Goal: Information Seeking & Learning: Learn about a topic

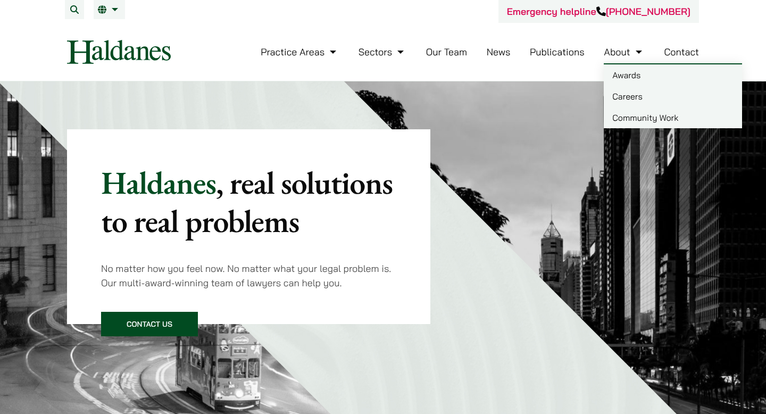
click at [628, 98] on link "Careers" at bounding box center [673, 96] width 138 height 21
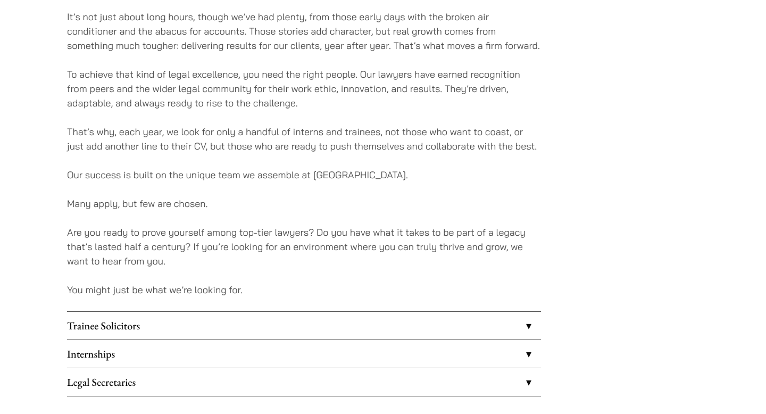
scroll to position [853, 0]
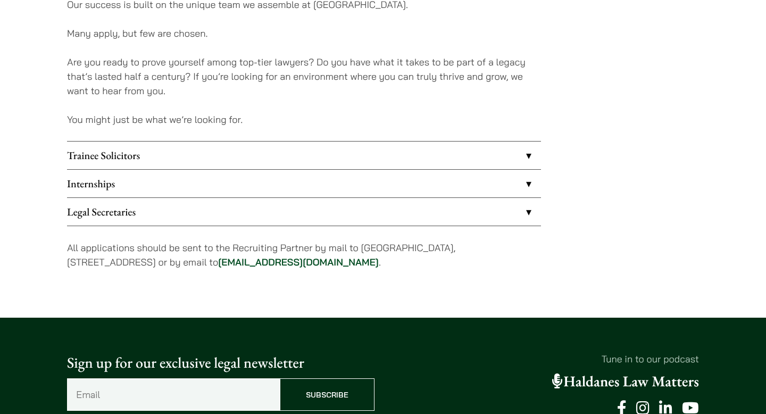
click at [322, 159] on link "Trainee Solicitors" at bounding box center [304, 156] width 474 height 28
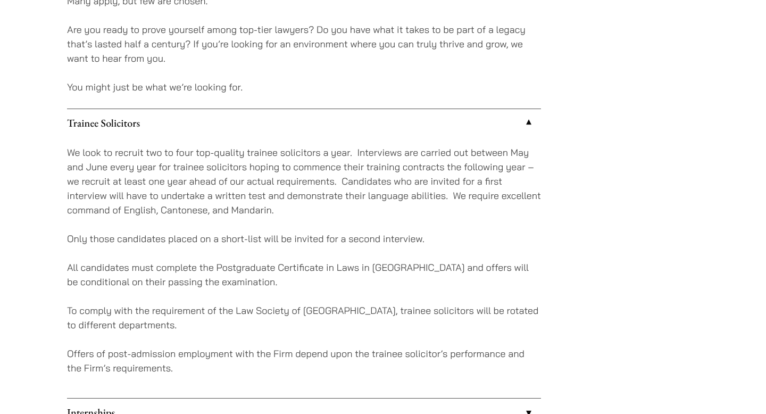
scroll to position [923, 0]
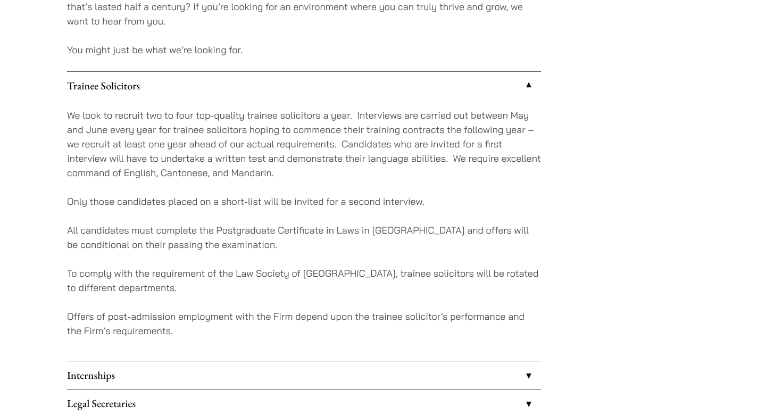
click at [519, 75] on link "Trainee Solicitors" at bounding box center [304, 86] width 474 height 28
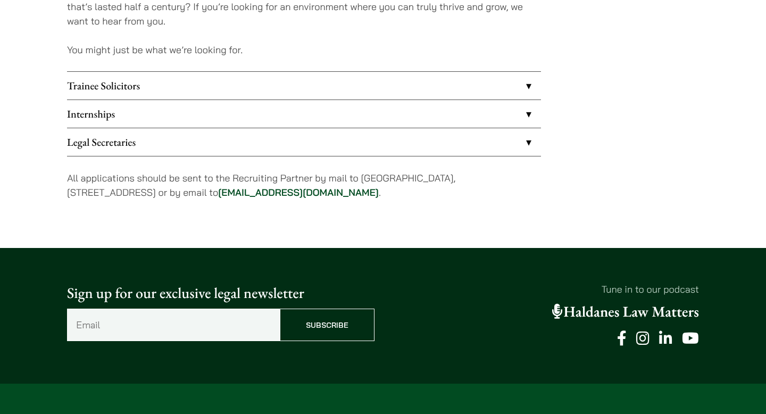
click at [527, 111] on link "Internships" at bounding box center [304, 114] width 474 height 28
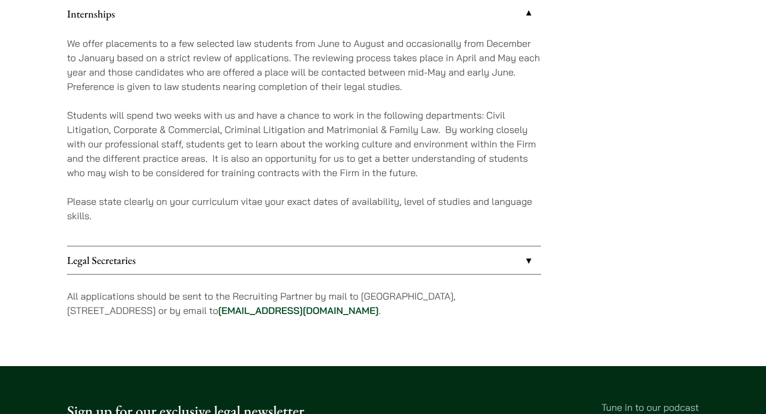
scroll to position [1029, 0]
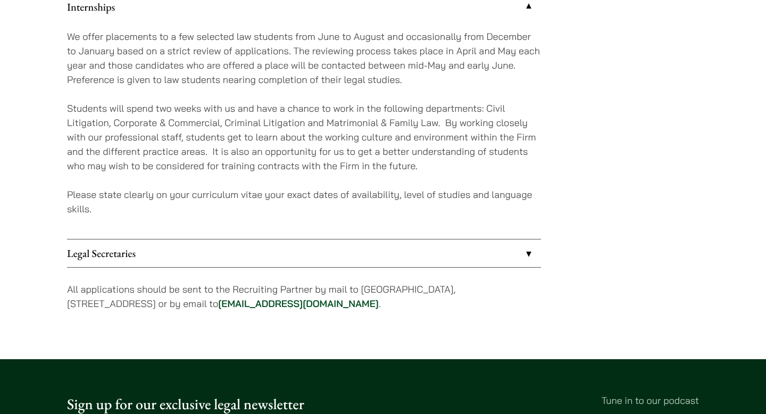
click at [517, 260] on link "Legal Secretaries" at bounding box center [304, 253] width 474 height 28
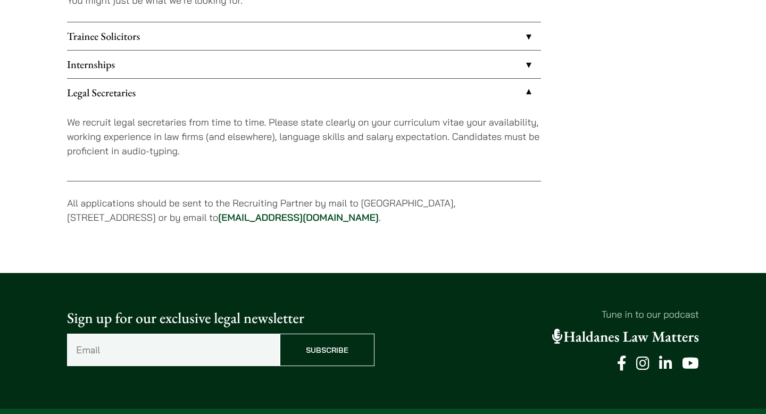
scroll to position [968, 0]
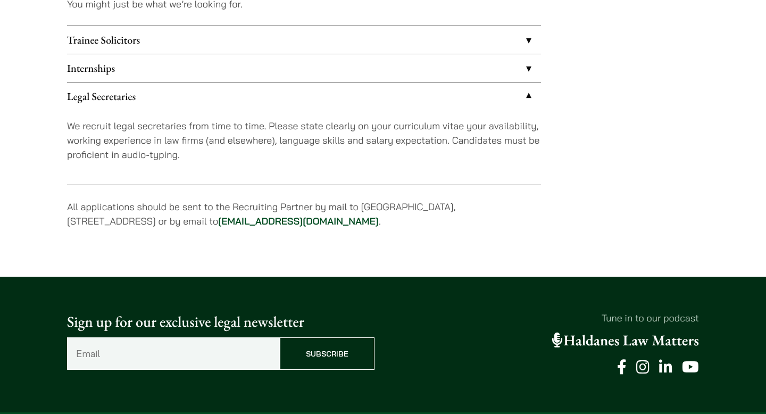
click at [526, 92] on link "Legal Secretaries" at bounding box center [304, 96] width 474 height 28
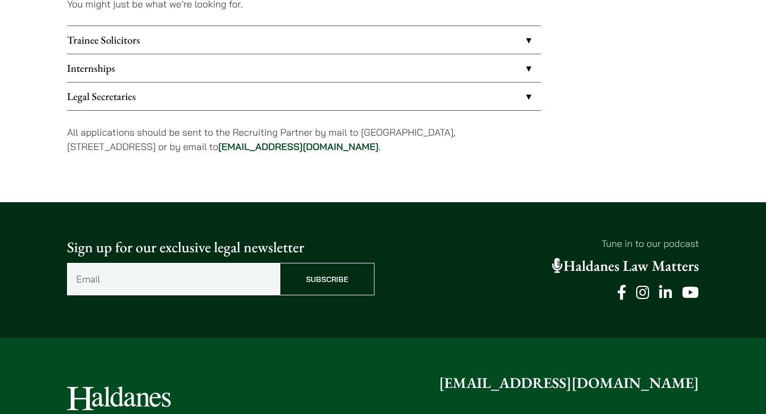
click at [528, 67] on link "Internships" at bounding box center [304, 68] width 474 height 28
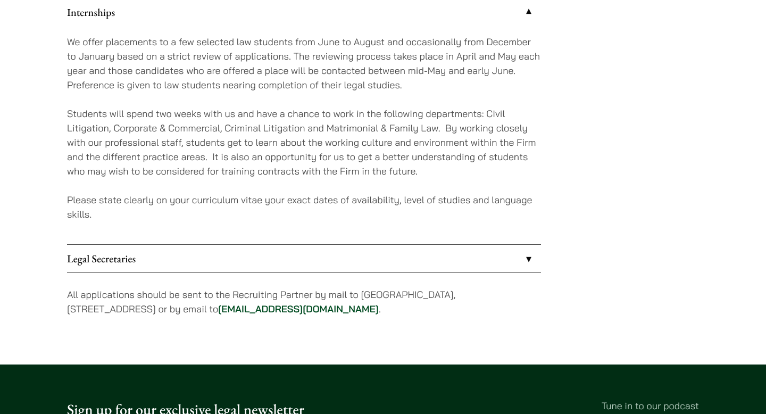
scroll to position [1017, 0]
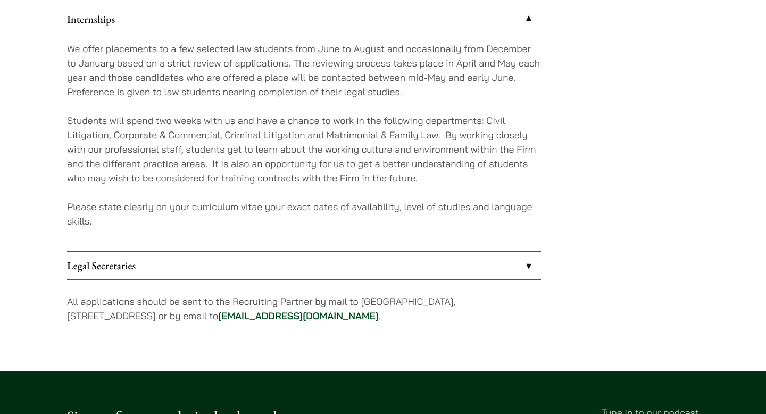
click at [283, 314] on link "[EMAIL_ADDRESS][DOMAIN_NAME]" at bounding box center [298, 316] width 161 height 12
drag, startPoint x: 276, startPoint y: 314, endPoint x: 334, endPoint y: 8, distance: 311.8
